Goal: Task Accomplishment & Management: Manage account settings

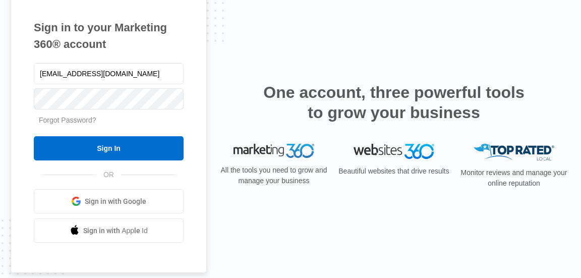
type input "[EMAIL_ADDRESS][DOMAIN_NAME]"
click at [87, 122] on link "Forgot Password?" at bounding box center [68, 120] width 58 height 8
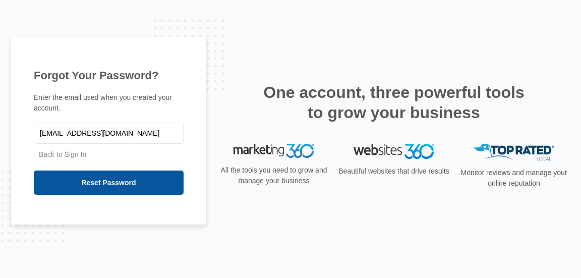
type input "[EMAIL_ADDRESS][DOMAIN_NAME]"
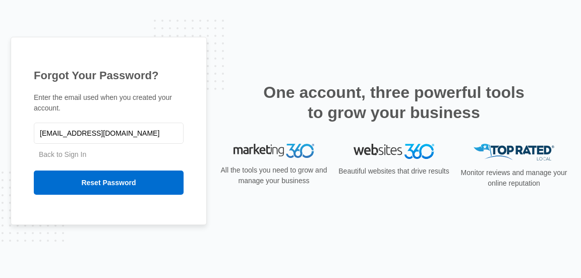
drag, startPoint x: 108, startPoint y: 178, endPoint x: 67, endPoint y: 251, distance: 84.2
click at [67, 251] on div "Forgot Your Password? Enter the email used when you created your account. micha…" at bounding box center [290, 139] width 581 height 278
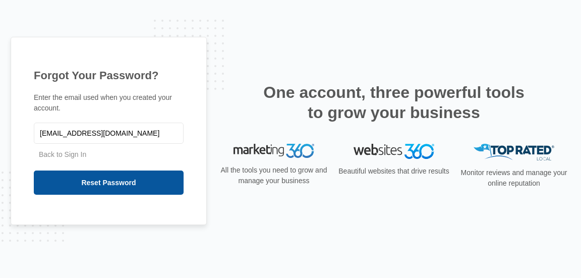
click at [101, 182] on input "Reset Password" at bounding box center [109, 183] width 150 height 24
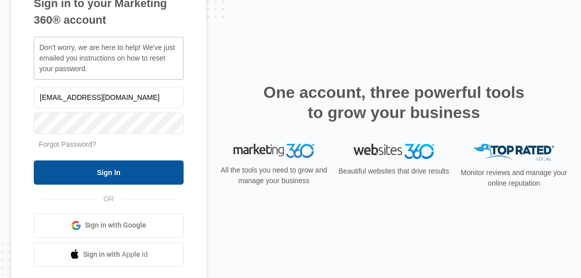
click at [121, 173] on input "Sign In" at bounding box center [109, 172] width 150 height 24
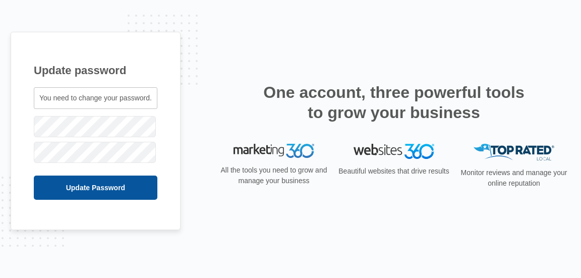
click at [93, 193] on input "Update Password" at bounding box center [96, 188] width 124 height 24
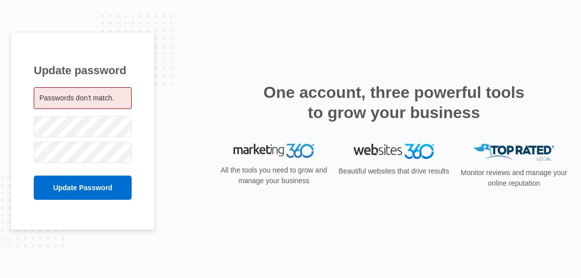
click at [111, 96] on span "Passwords don't match." at bounding box center [76, 98] width 75 height 8
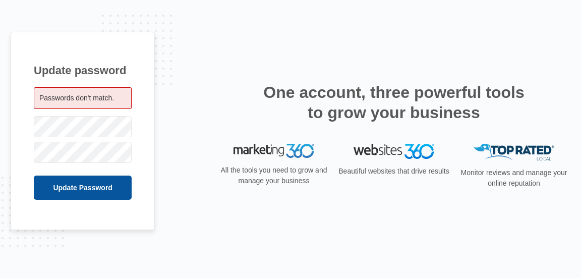
click at [61, 191] on input "Update Password" at bounding box center [83, 188] width 98 height 24
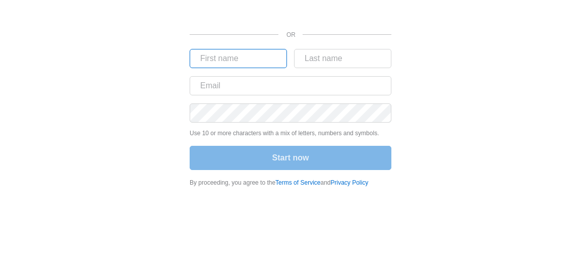
click at [214, 58] on input "text" at bounding box center [238, 58] width 97 height 19
type input "Michael"
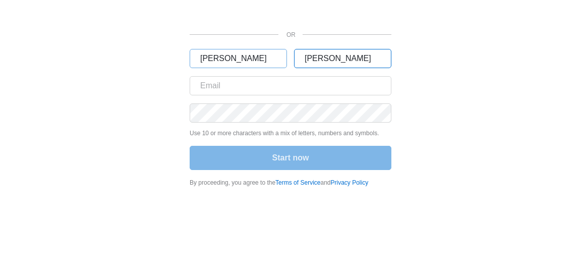
type input "Anthony"
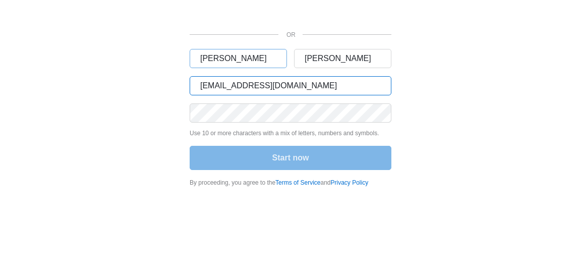
type input "michaelanthonysr@yahoo.com"
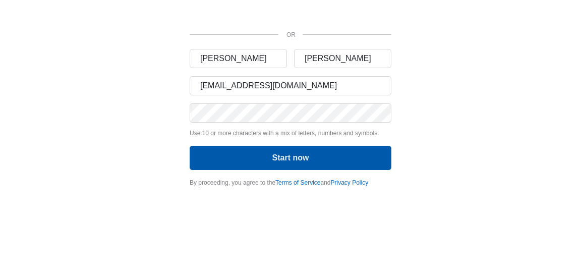
click at [290, 157] on button "Start now" at bounding box center [291, 158] width 202 height 24
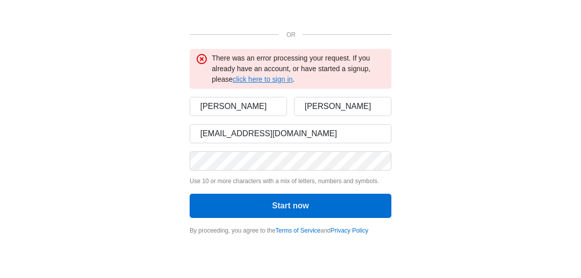
click at [276, 79] on link "click here to sign in" at bounding box center [263, 79] width 60 height 8
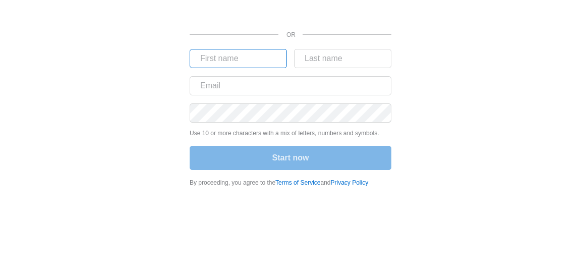
click at [269, 58] on input "text" at bounding box center [238, 58] width 97 height 19
type input "Miguel"
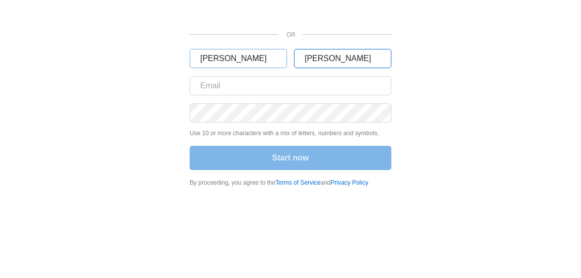
type input "Anthony"
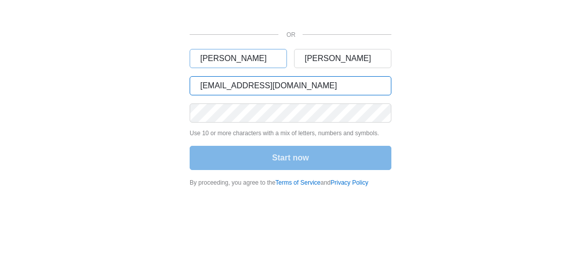
type input "michaelanthonysr@yahoo.com"
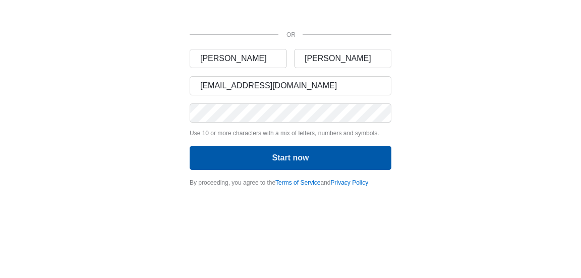
click at [290, 157] on button "Start now" at bounding box center [291, 158] width 202 height 24
